Goal: Navigation & Orientation: Find specific page/section

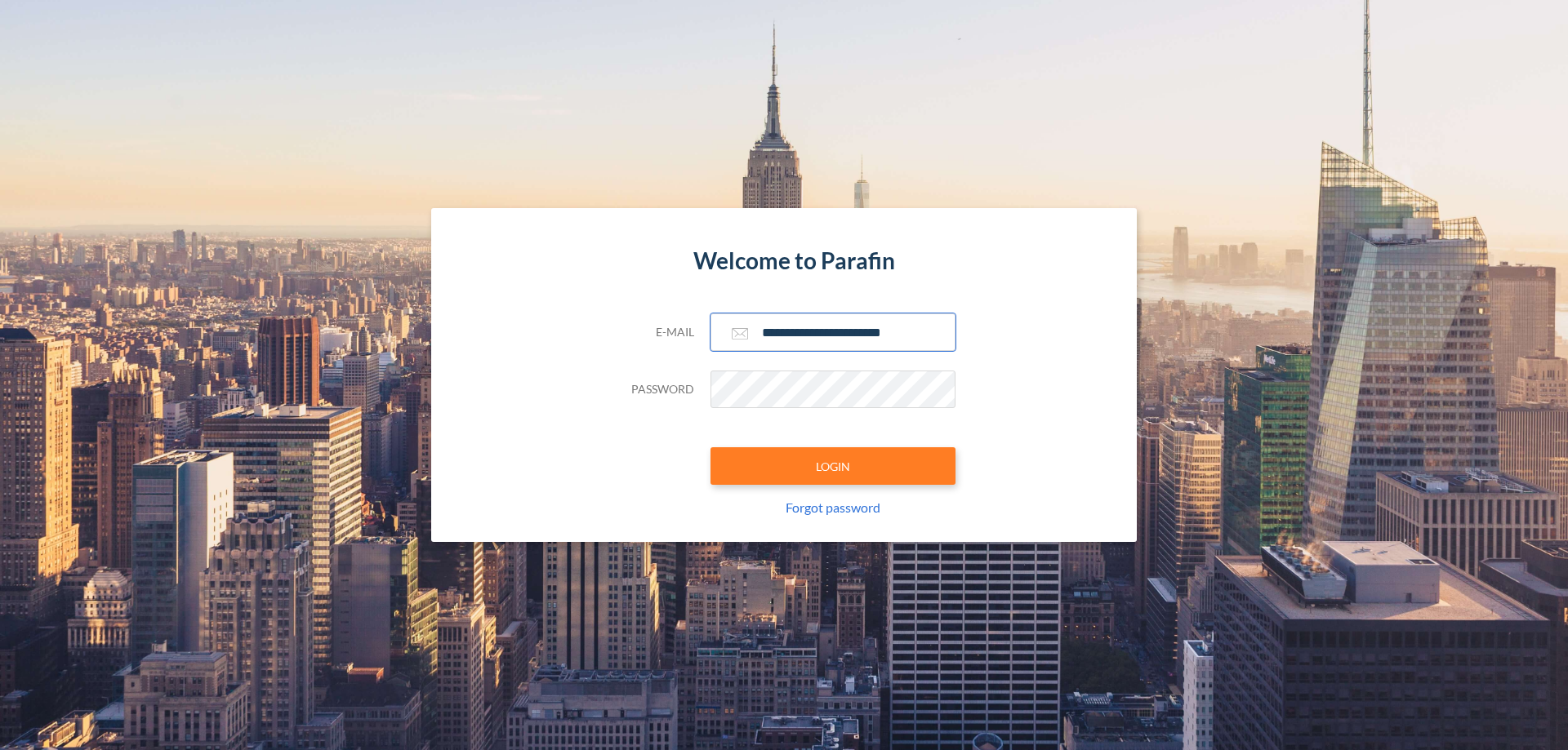
type input "**********"
click at [833, 466] on button "LOGIN" at bounding box center [833, 466] width 245 height 38
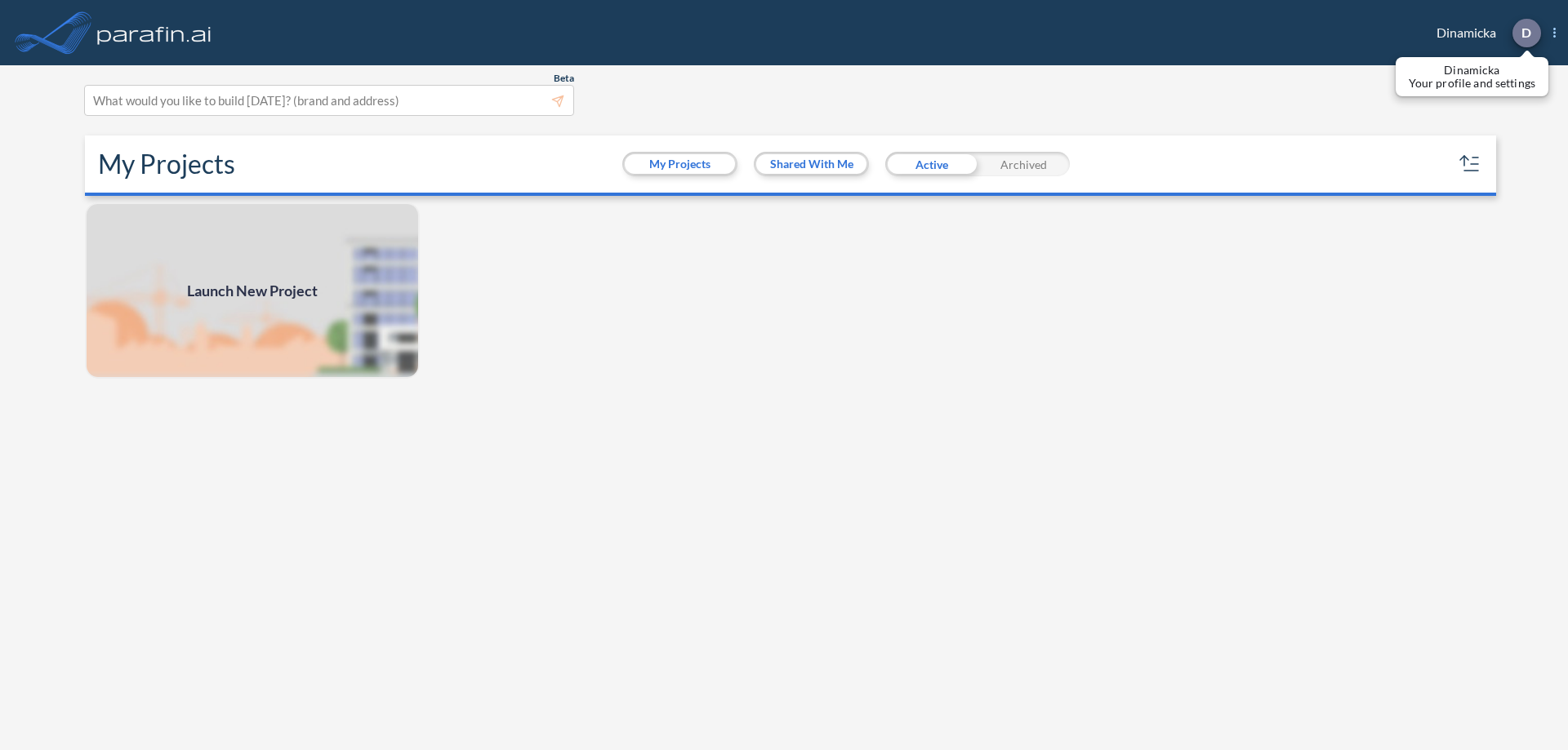
click at [1525, 33] on p "D" at bounding box center [1526, 32] width 9 height 15
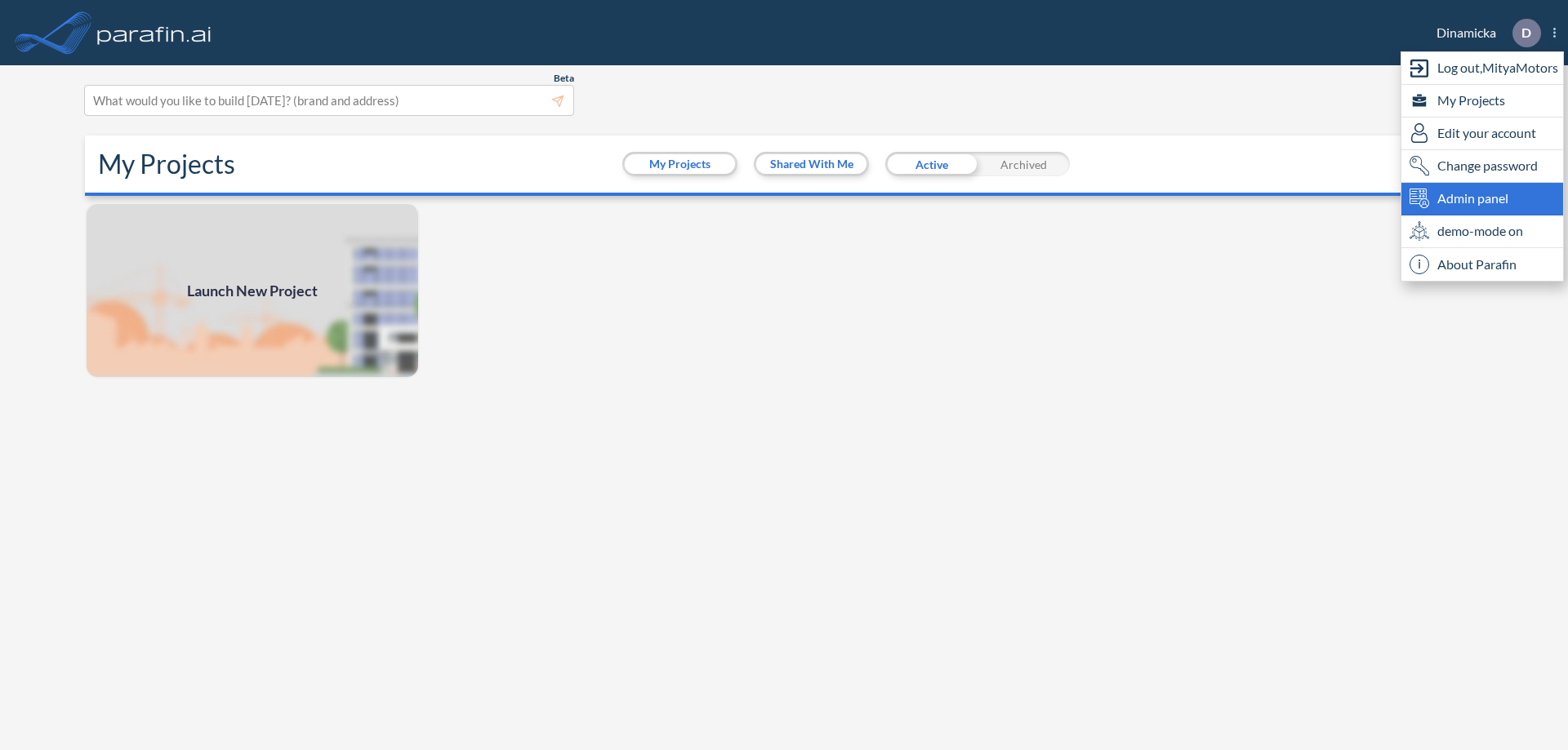
click at [1482, 198] on span "Admin panel" at bounding box center [1472, 198] width 71 height 20
